Goal: Check status: Check status

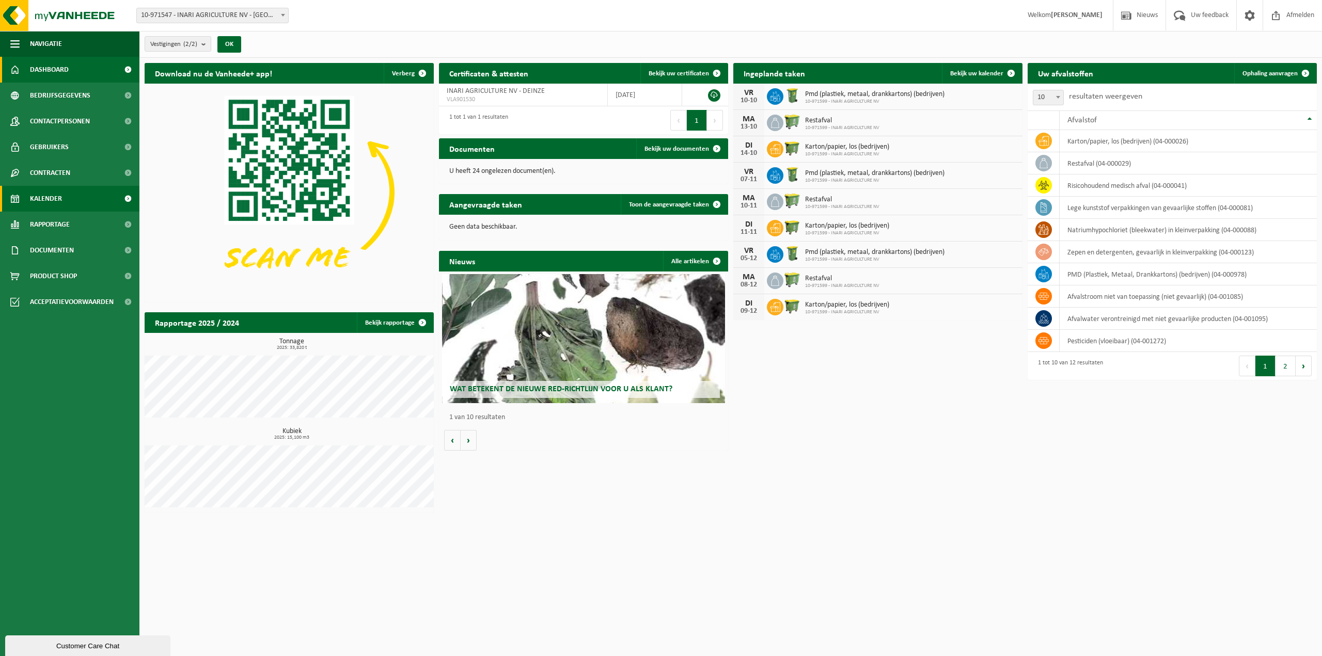
click at [61, 201] on span "Kalender" at bounding box center [46, 199] width 32 height 26
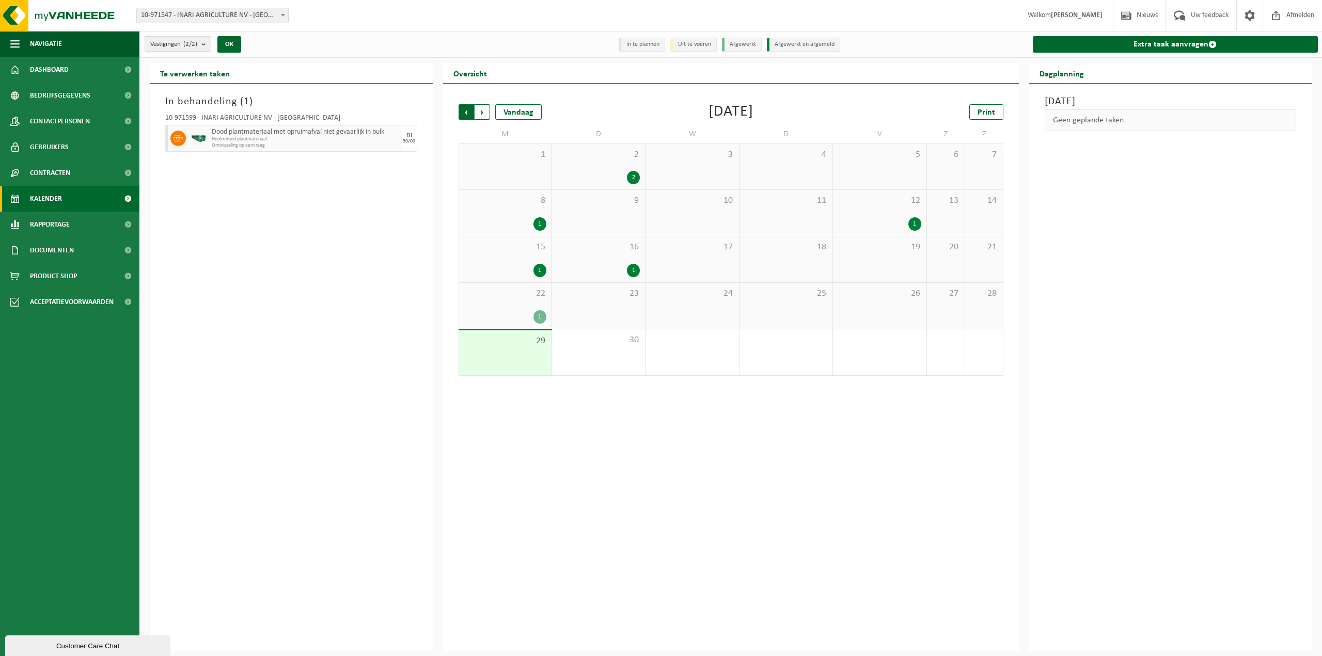
click at [485, 109] on span "Volgende" at bounding box center [481, 111] width 15 height 15
click at [468, 118] on span "Vorige" at bounding box center [465, 111] width 15 height 15
click at [486, 115] on span "Volgende" at bounding box center [481, 111] width 15 height 15
click at [463, 111] on span "Vorige" at bounding box center [465, 111] width 15 height 15
click at [525, 408] on div "Vorige Volgende Vandaag [DATE] Print M D W D V Z Z 1 2 2 3 4 5 6 7 8 1 9 10 11 …" at bounding box center [731, 367] width 576 height 567
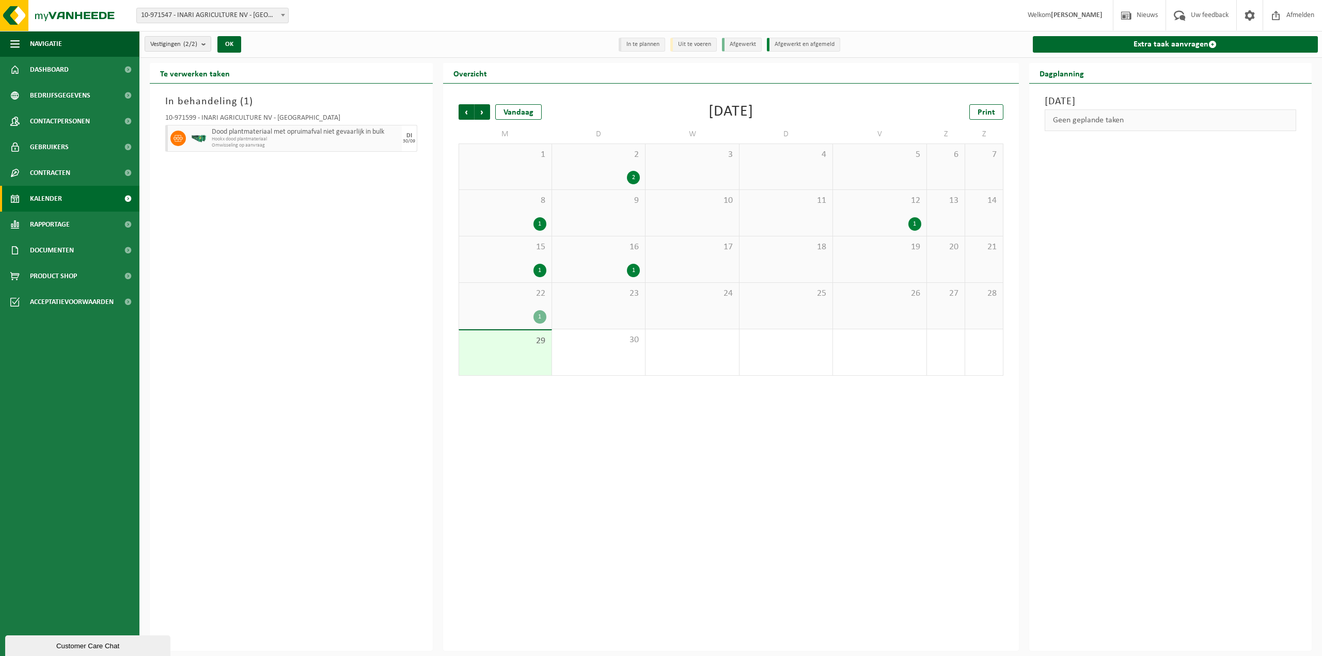
click at [125, 199] on span at bounding box center [127, 199] width 23 height 26
